Goal: Use online tool/utility: Utilize a website feature to perform a specific function

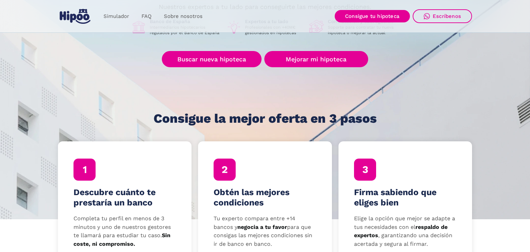
scroll to position [73, 0]
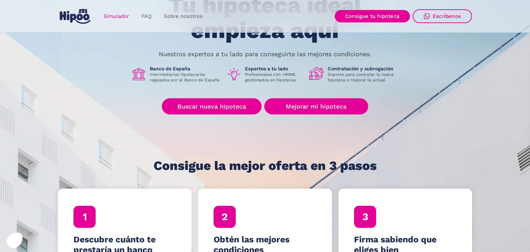
click at [101, 13] on link "Simulador" at bounding box center [116, 16] width 38 height 13
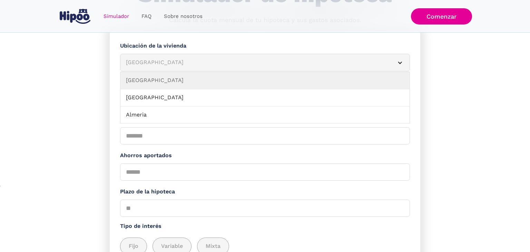
scroll to position [36, 0]
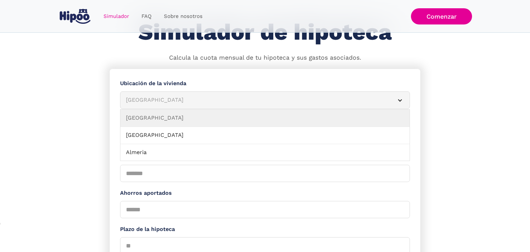
click at [170, 95] on article "[GEOGRAPHIC_DATA]" at bounding box center [265, 100] width 290 height 18
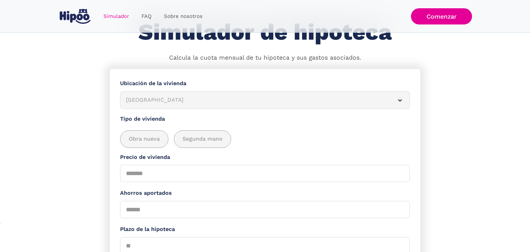
click at [170, 95] on article "[GEOGRAPHIC_DATA]" at bounding box center [265, 100] width 290 height 18
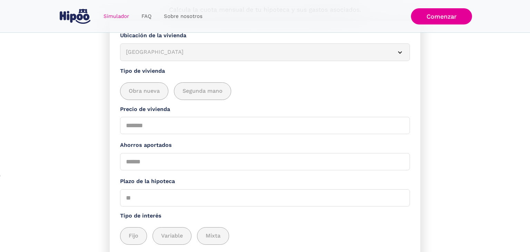
scroll to position [73, 0]
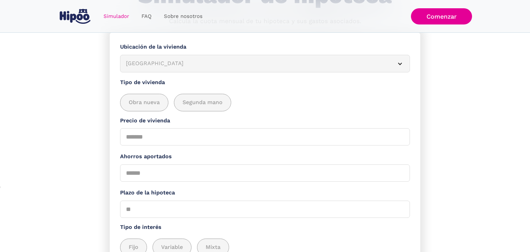
click at [215, 75] on form "**********" at bounding box center [265, 166] width 311 height 268
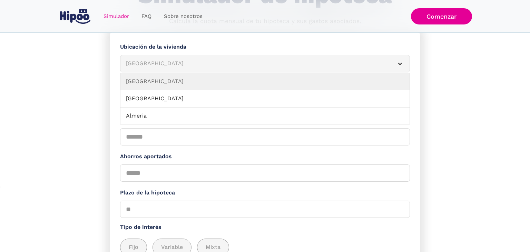
click at [218, 71] on article "[GEOGRAPHIC_DATA]" at bounding box center [265, 64] width 290 height 18
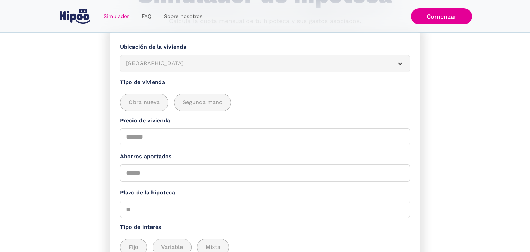
click at [220, 65] on div "[GEOGRAPHIC_DATA]" at bounding box center [257, 63] width 262 height 9
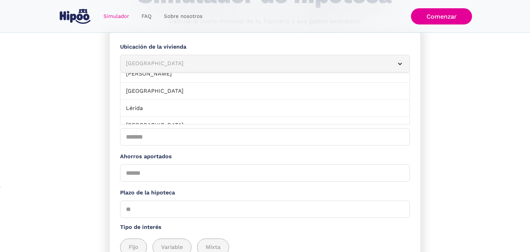
scroll to position [477, 0]
click at [219, 101] on link "Malaga" at bounding box center [264, 103] width 289 height 17
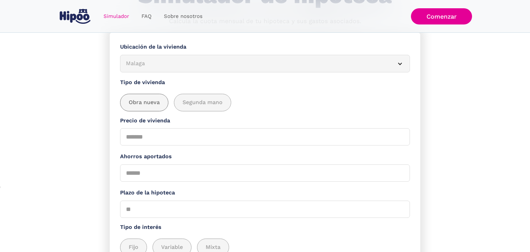
click at [141, 107] on span "Obra nueva" at bounding box center [144, 102] width 31 height 9
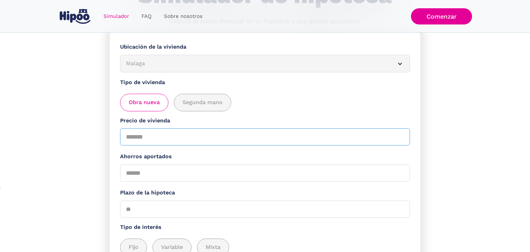
click at [149, 138] on input "Precio de vivienda" at bounding box center [265, 136] width 290 height 17
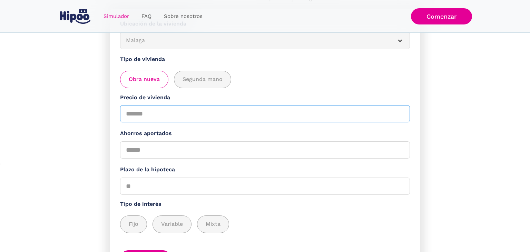
scroll to position [109, 0]
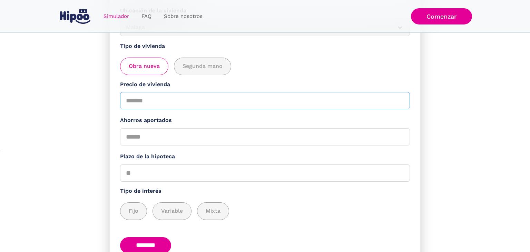
type input "******"
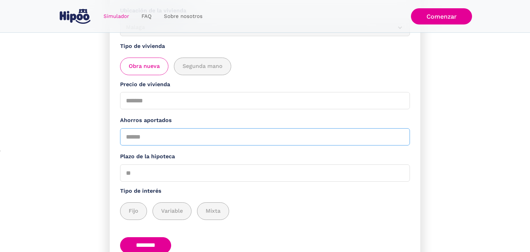
click at [161, 142] on input "Ahorros aportados" at bounding box center [265, 136] width 290 height 17
type input "*****"
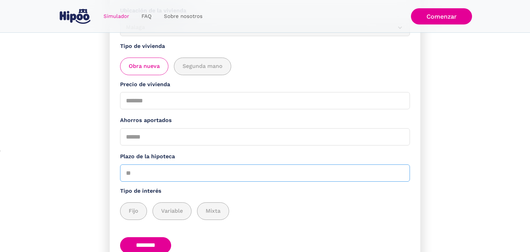
click at [167, 169] on input "Plazo de la hipoteca" at bounding box center [265, 173] width 290 height 17
type input "**"
drag, startPoint x: 143, startPoint y: 202, endPoint x: 136, endPoint y: 204, distance: 7.8
click at [142, 202] on div "Fijo Variable Mixta" at bounding box center [265, 208] width 290 height 25
click at [136, 204] on div "add_description_here" at bounding box center [133, 211] width 26 height 17
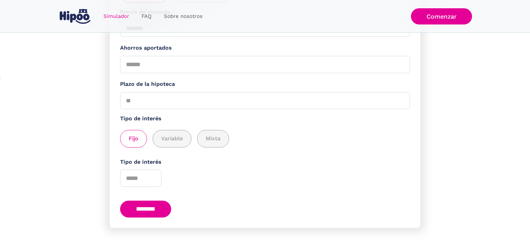
scroll to position [182, 0]
click at [137, 176] on input "Tipo de interés" at bounding box center [140, 177] width 41 height 17
click at [152, 175] on input "**" at bounding box center [140, 177] width 41 height 17
click at [154, 179] on input "*" at bounding box center [140, 177] width 41 height 17
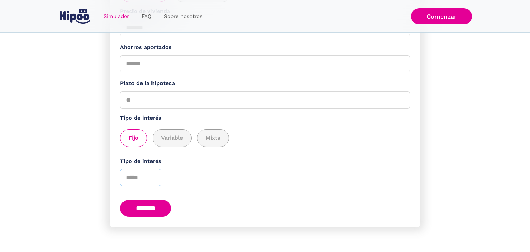
click at [154, 179] on input "*" at bounding box center [140, 177] width 41 height 17
type input "*"
click at [153, 175] on input "*" at bounding box center [140, 177] width 41 height 17
click at [152, 210] on input "********" at bounding box center [145, 208] width 51 height 17
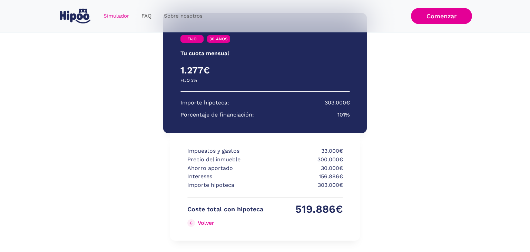
scroll to position [112, 0]
